Goal: Navigation & Orientation: Find specific page/section

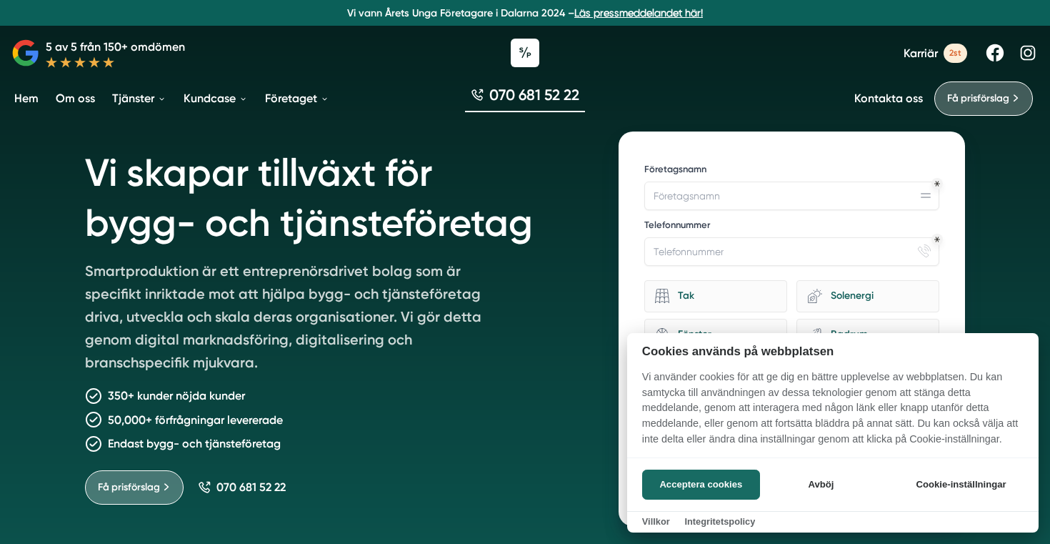
click at [291, 97] on div at bounding box center [525, 272] width 1050 height 544
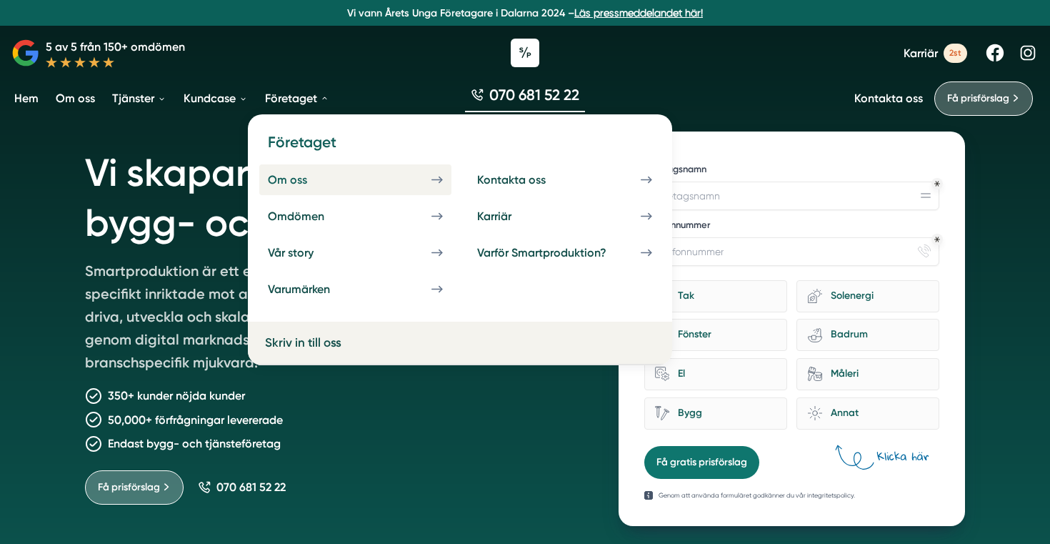
click at [290, 169] on link "Om oss" at bounding box center [355, 179] width 192 height 31
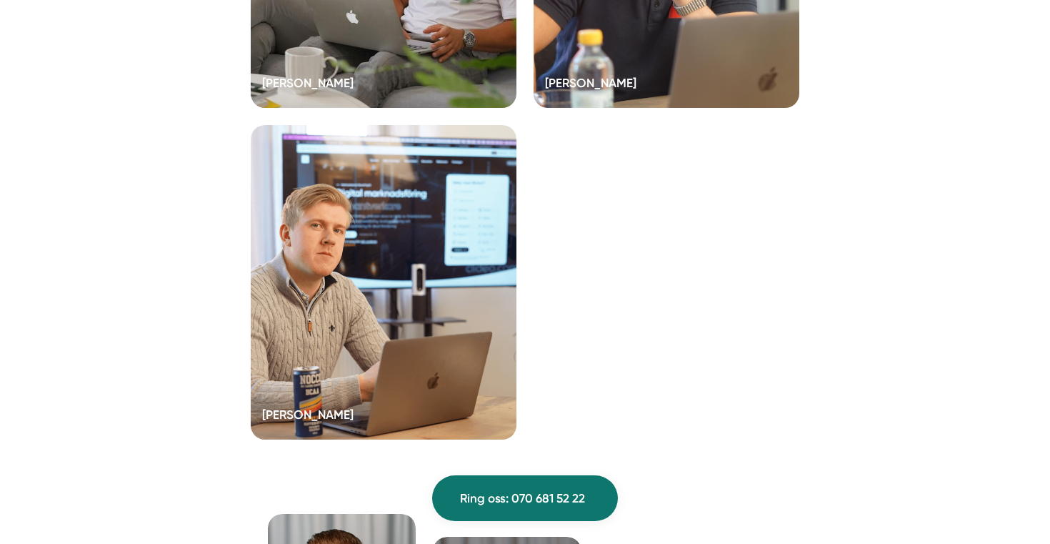
scroll to position [3085, 0]
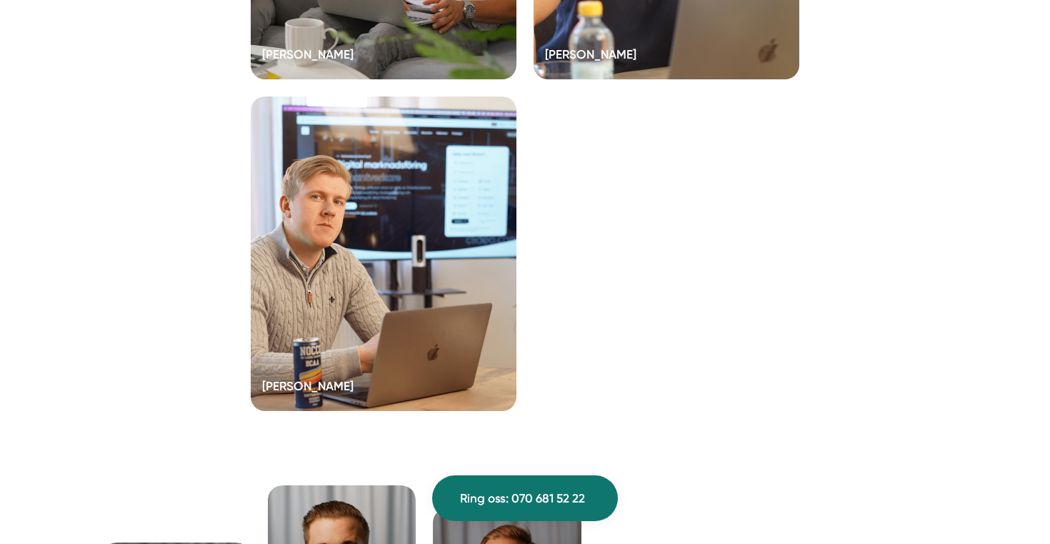
click at [669, 244] on div at bounding box center [667, 246] width 266 height 314
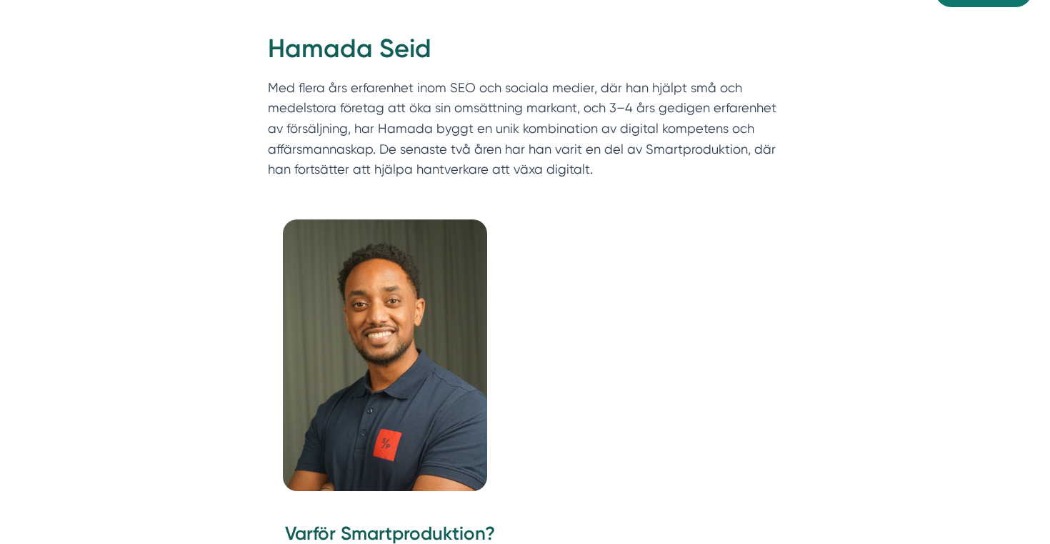
scroll to position [109, 0]
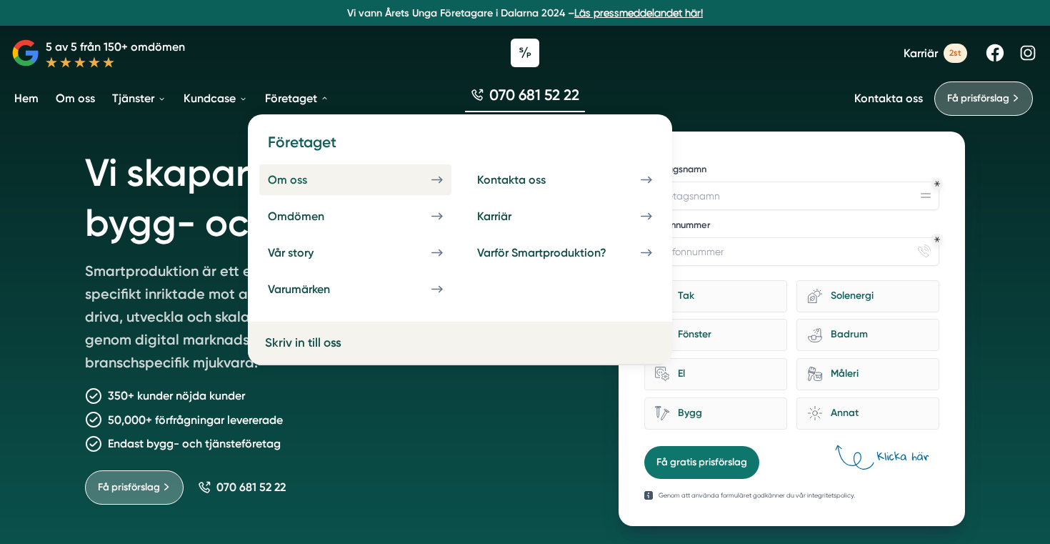
click at [302, 171] on link "Om oss" at bounding box center [355, 179] width 192 height 31
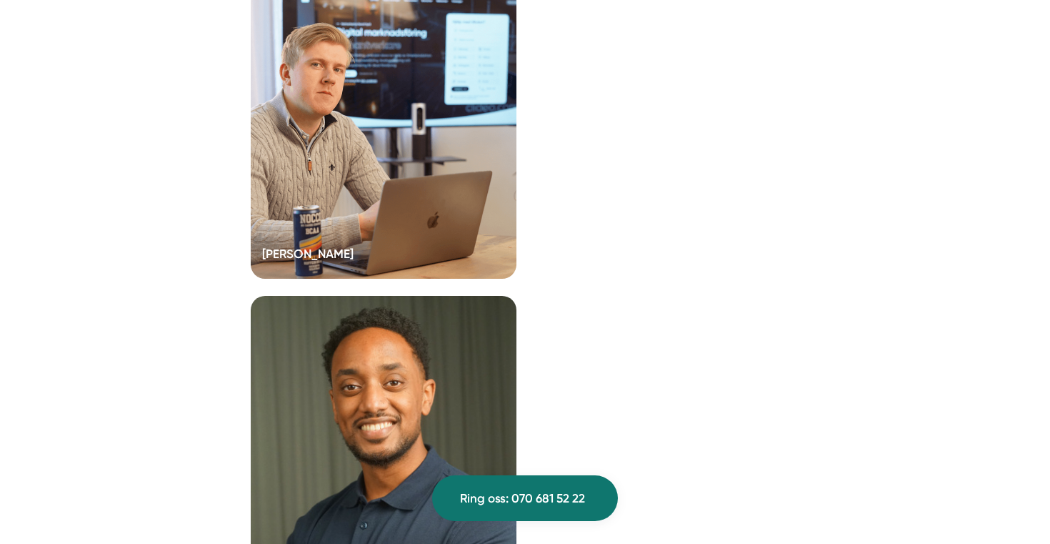
scroll to position [3205, 0]
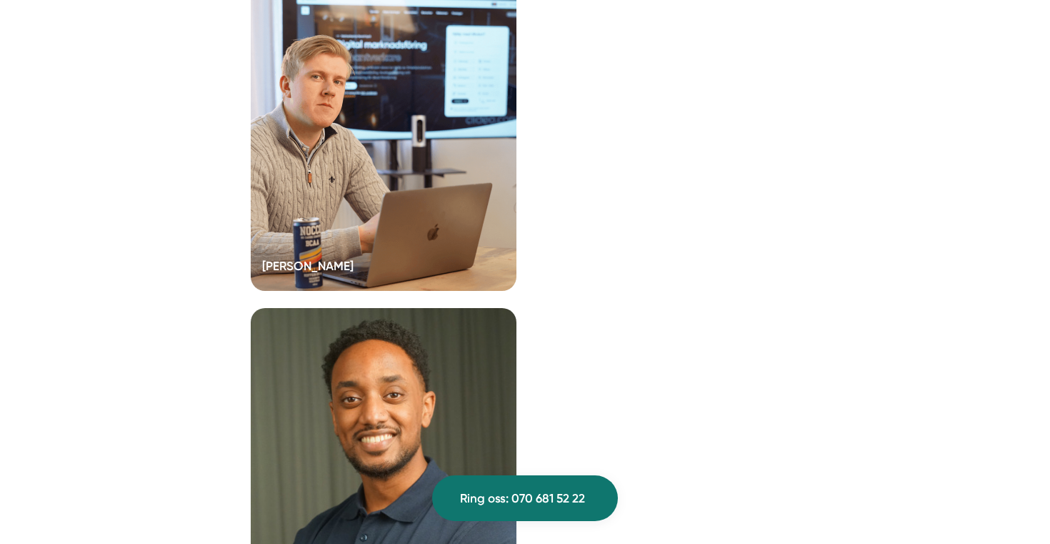
click at [684, 219] on div at bounding box center [667, 126] width 266 height 314
